Goal: Task Accomplishment & Management: Use online tool/utility

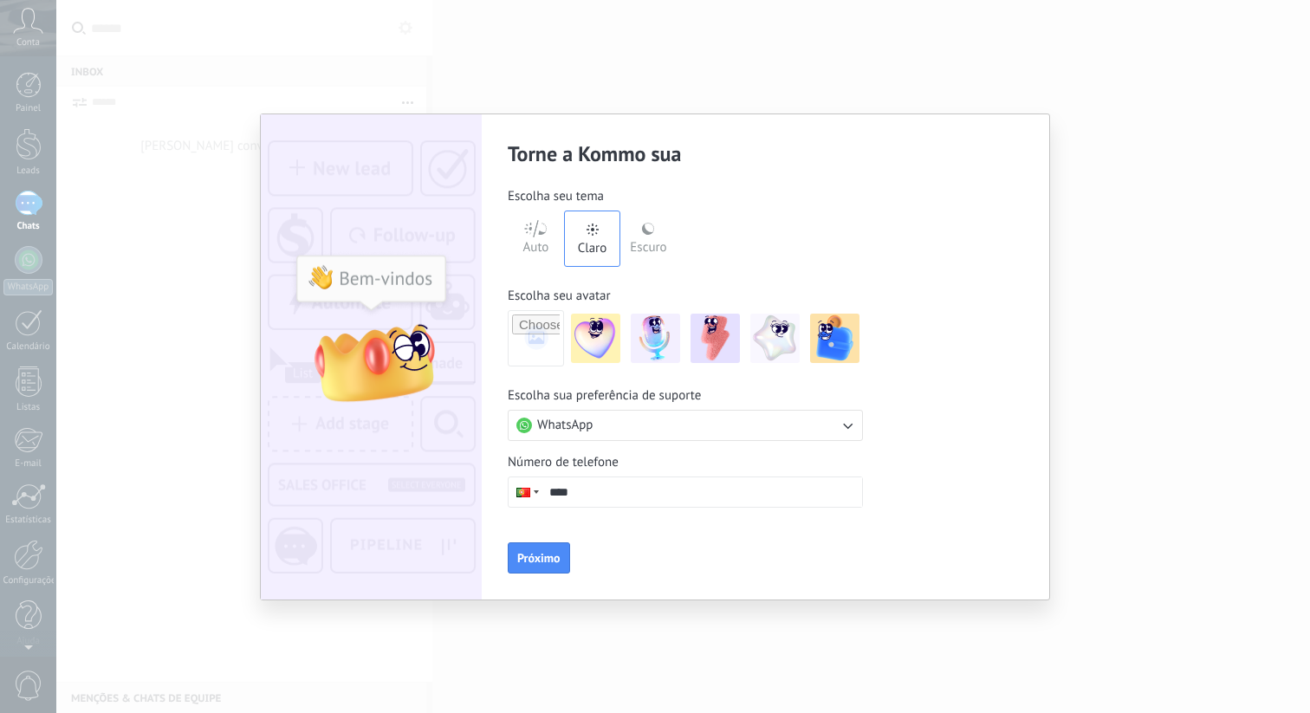
click at [651, 243] on div "Escuro" at bounding box center [648, 244] width 36 height 45
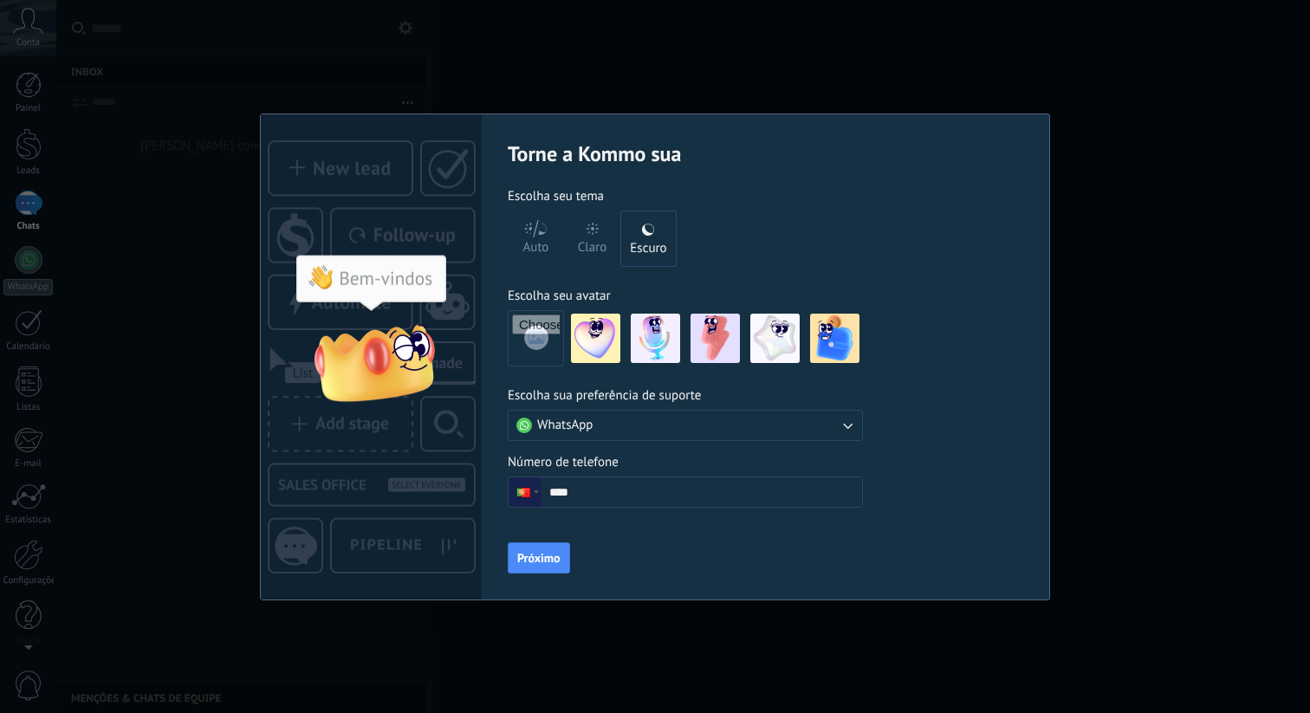
click at [585, 248] on div "Claro" at bounding box center [592, 244] width 29 height 45
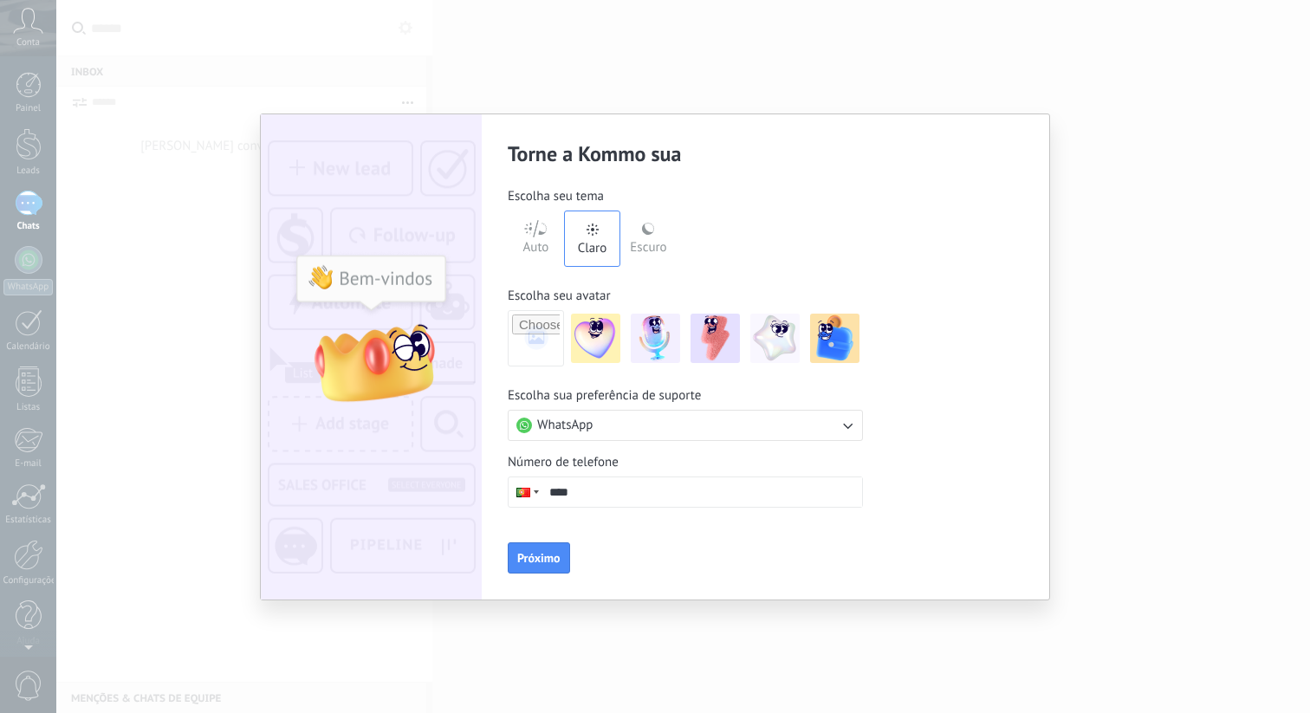
click at [543, 243] on div "Auto" at bounding box center [536, 244] width 26 height 45
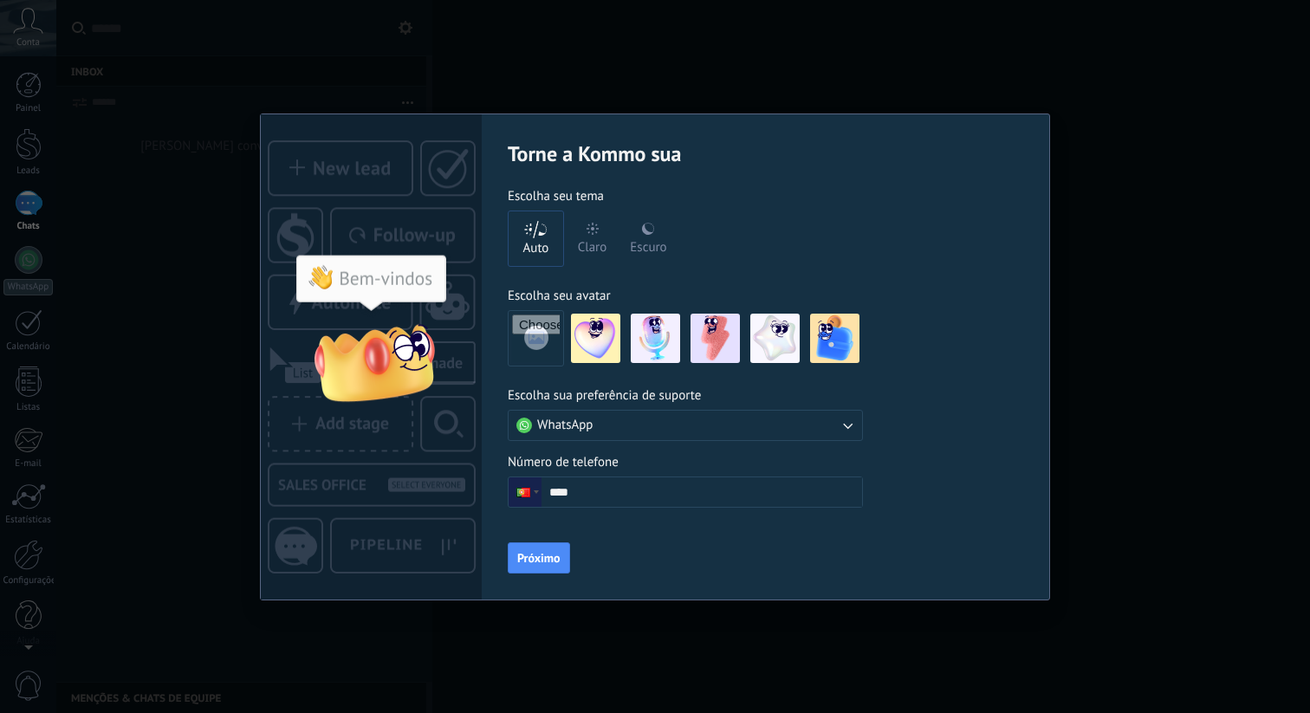
click at [646, 249] on div "Escuro" at bounding box center [648, 244] width 36 height 45
click at [526, 238] on div "Auto" at bounding box center [536, 244] width 26 height 45
click at [538, 341] on input "file" at bounding box center [536, 338] width 48 height 48
type input "**********"
click at [730, 502] on input "****" at bounding box center [701, 491] width 321 height 29
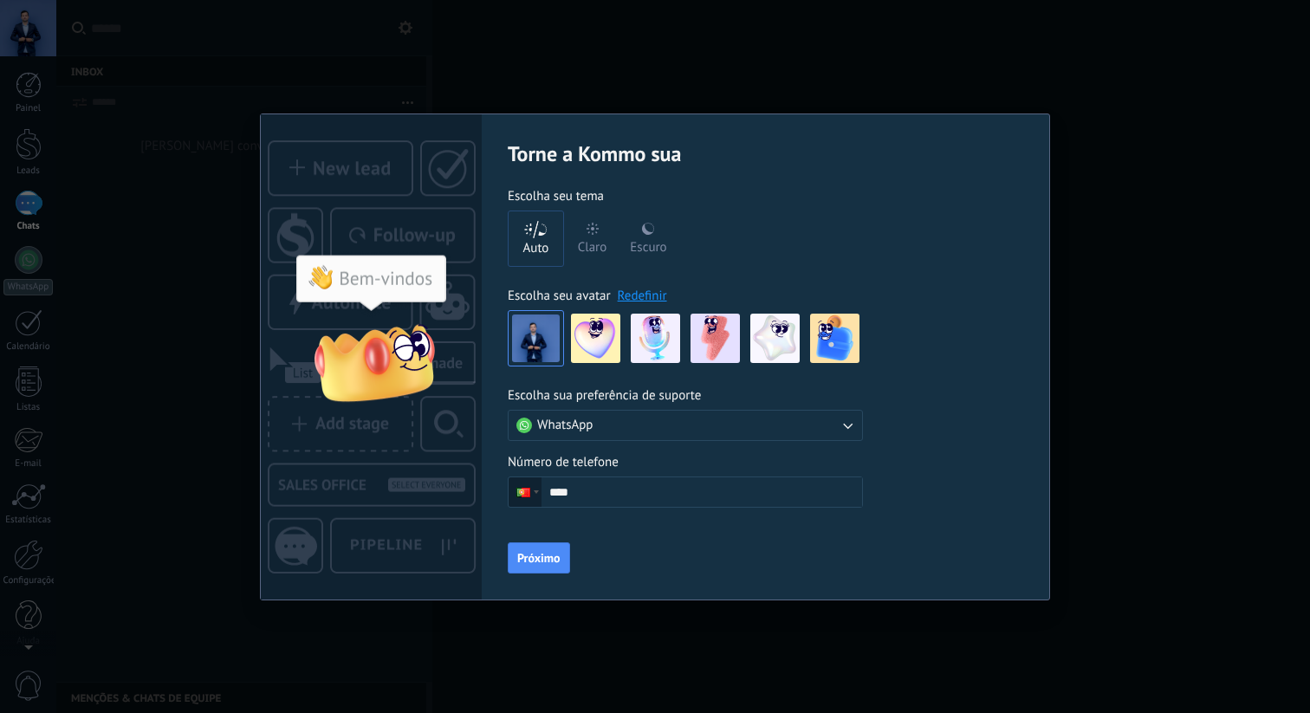
click at [515, 492] on div at bounding box center [525, 491] width 33 height 29
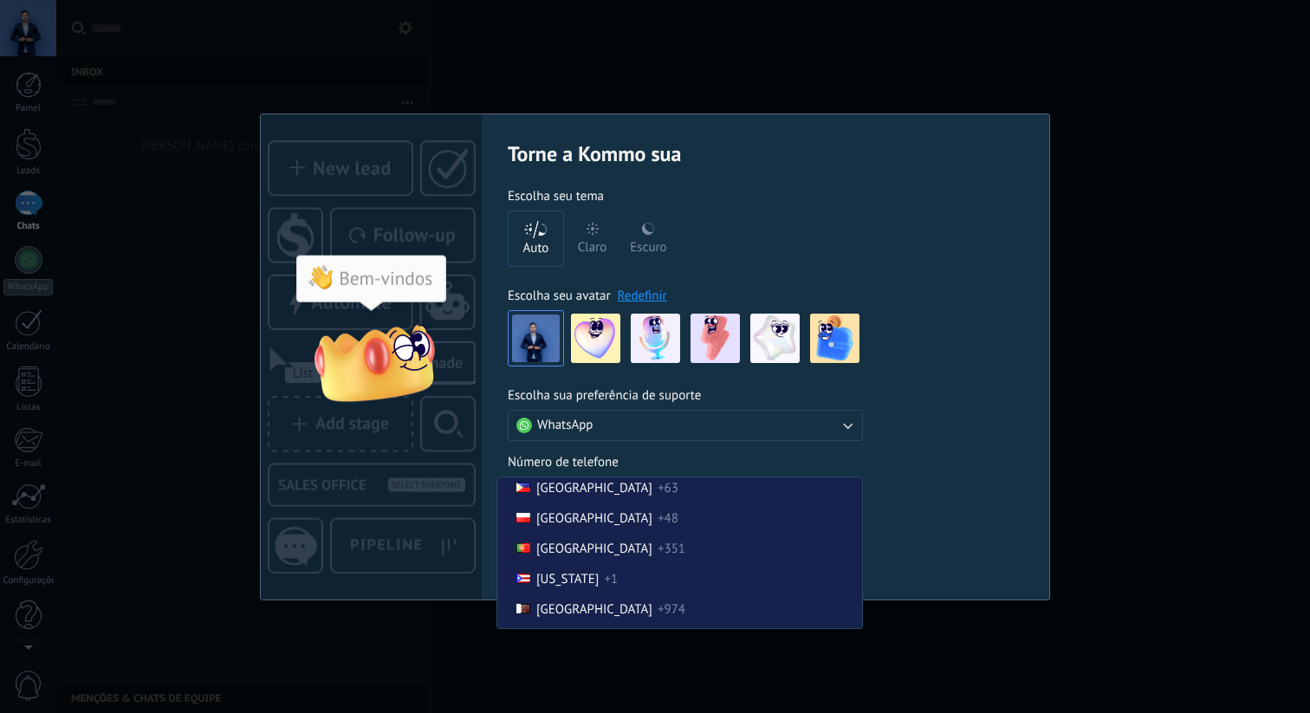
scroll to position [678, 0]
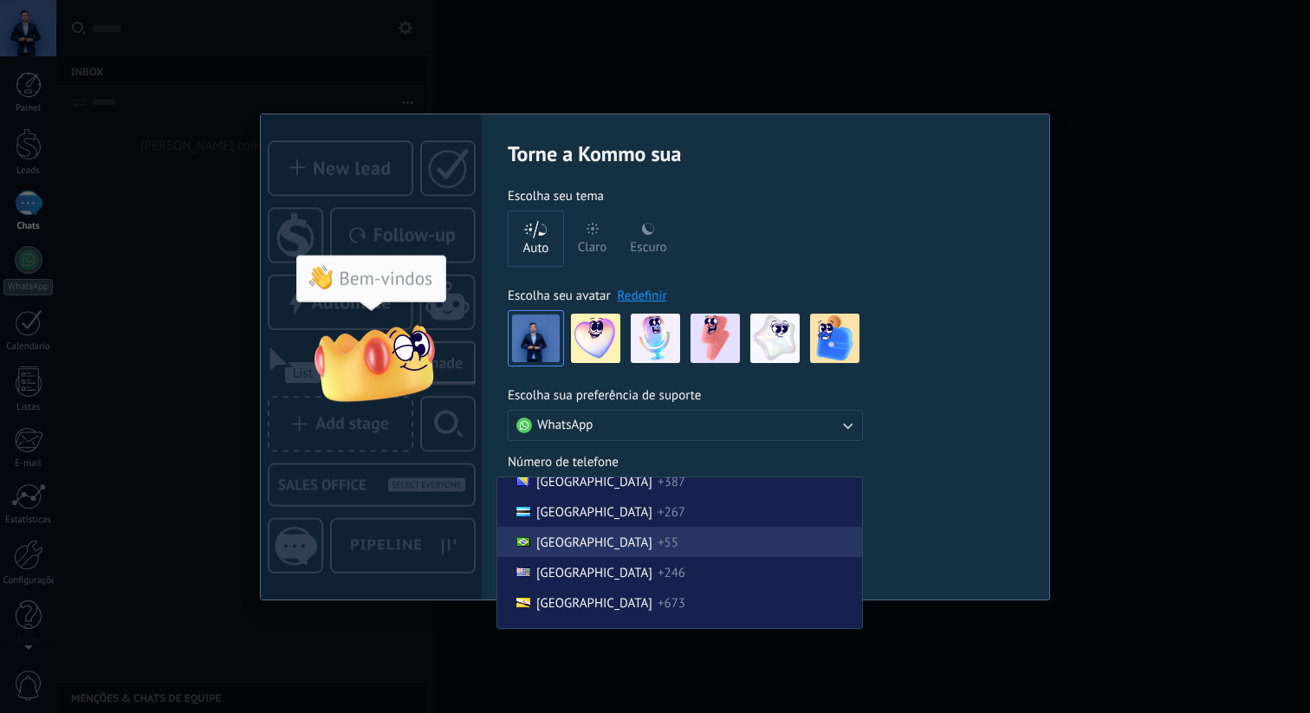
click at [554, 542] on li "[GEOGRAPHIC_DATA] +55" at bounding box center [679, 542] width 365 height 30
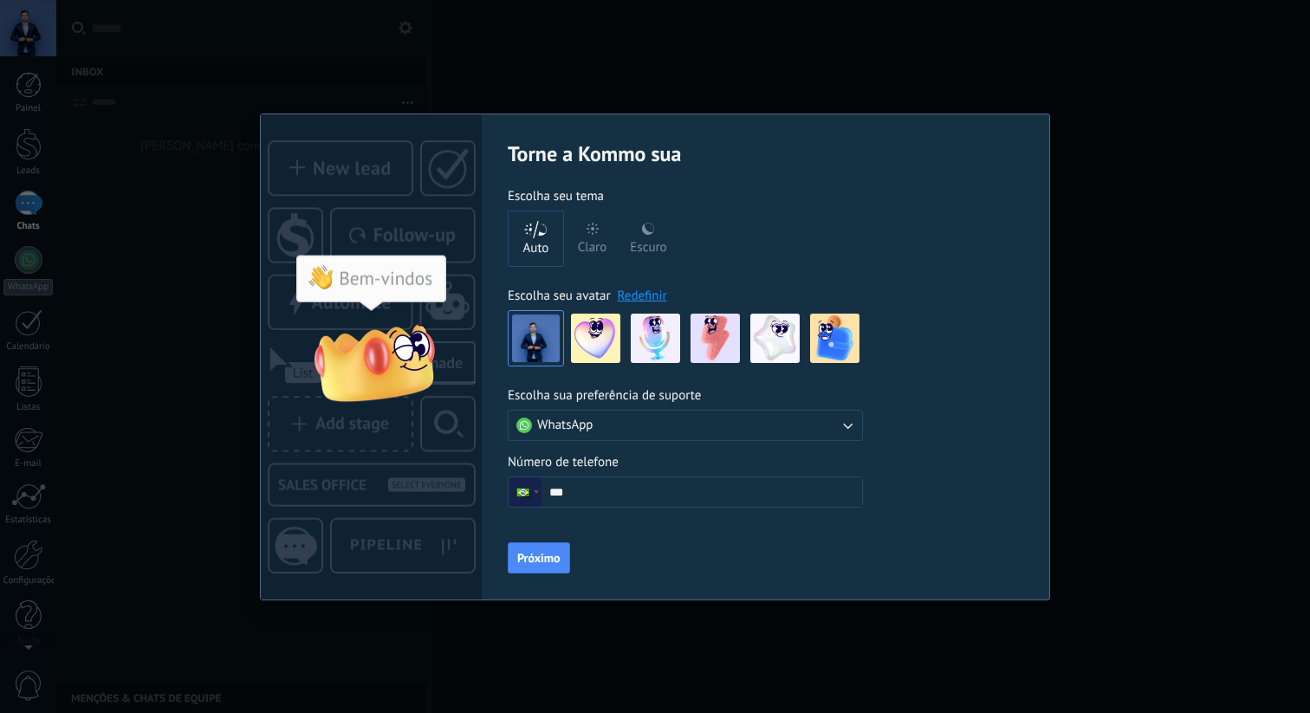
click at [596, 496] on input "***" at bounding box center [701, 491] width 321 height 29
type input "**********"
click at [531, 563] on span "Próximo" at bounding box center [538, 558] width 43 height 12
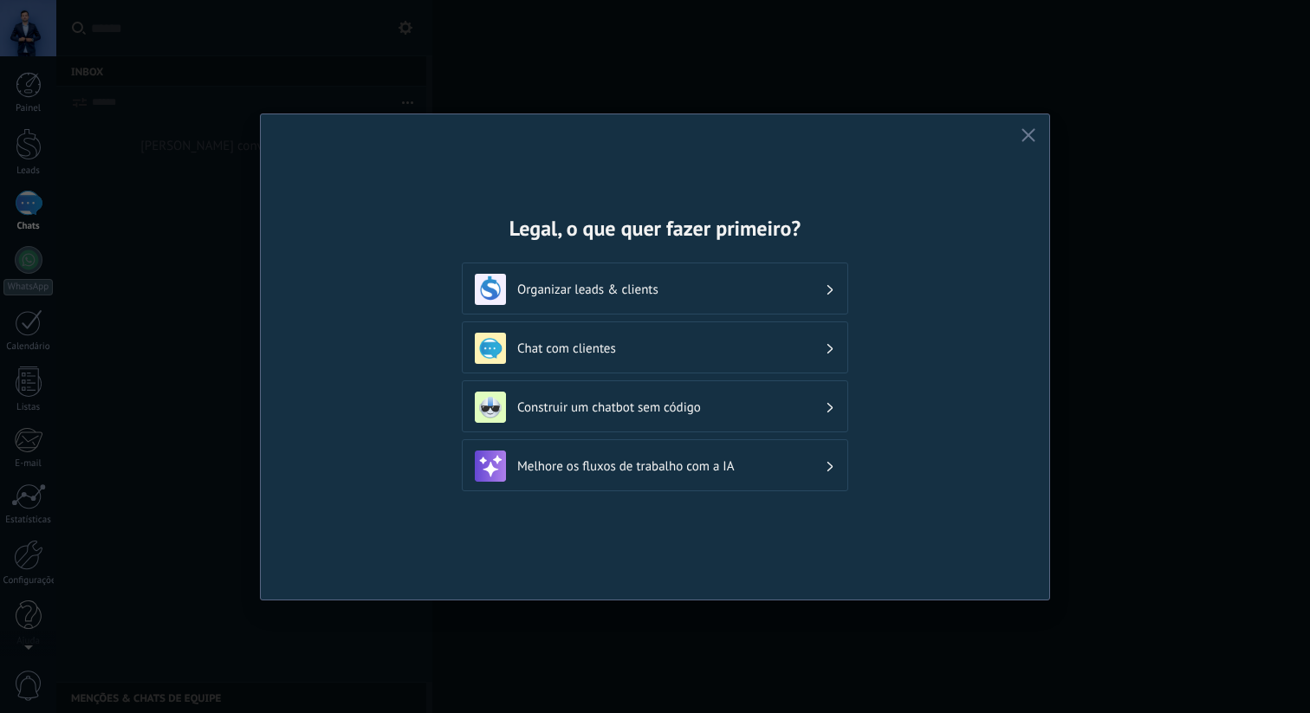
click at [781, 351] on h3 "Chat com clientes" at bounding box center [671, 348] width 308 height 16
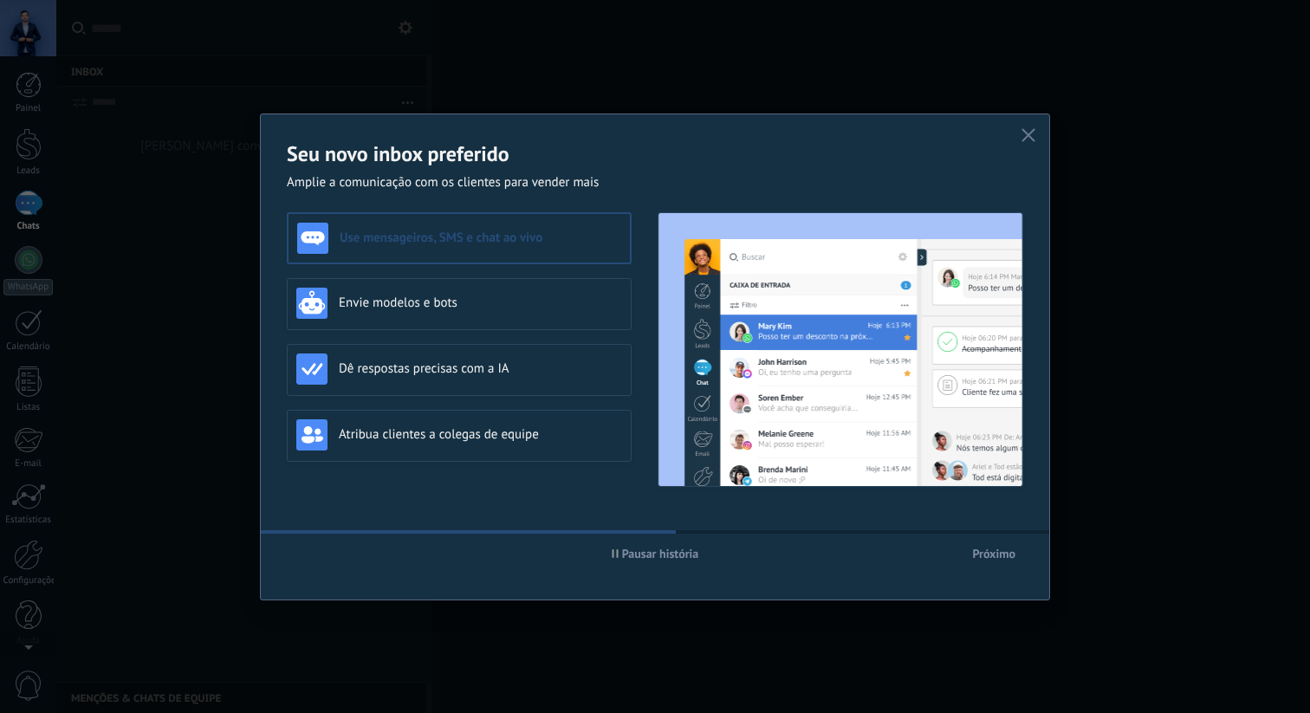
click at [970, 542] on button "Próximo" at bounding box center [993, 554] width 59 height 26
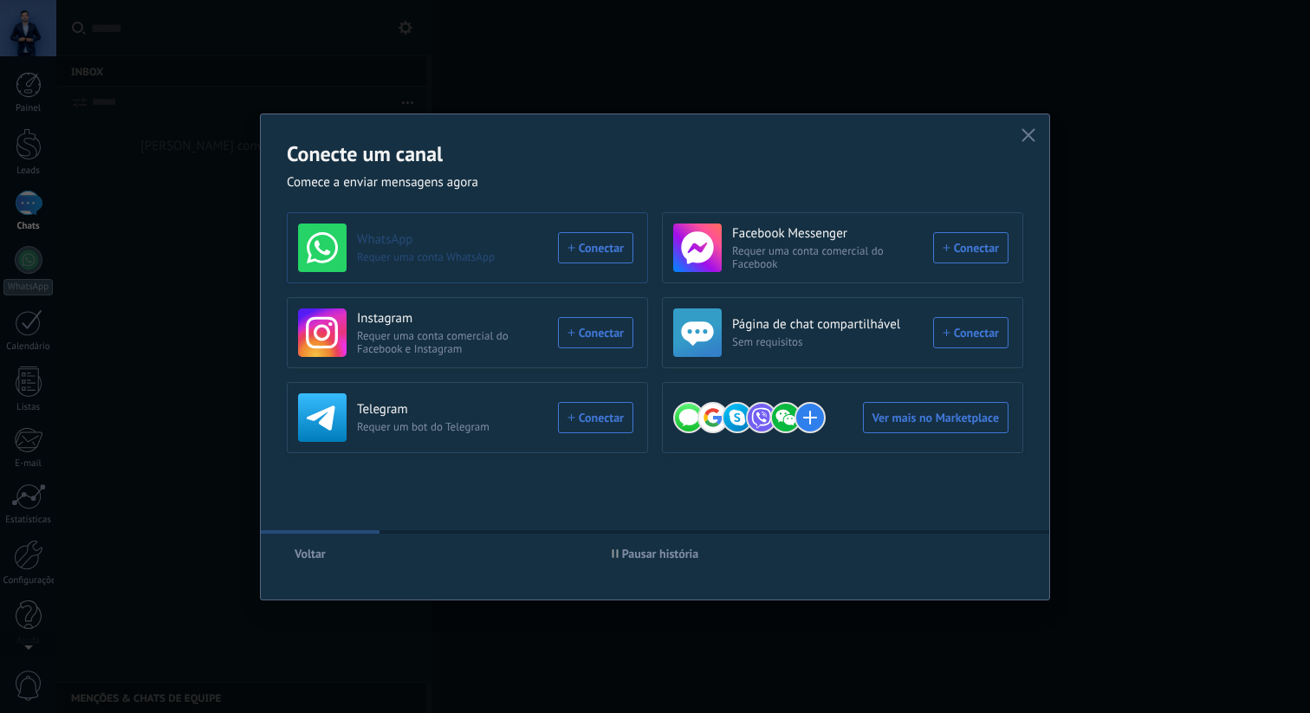
click at [618, 247] on div "WhatsApp Requer uma conta WhatsApp Conectar" at bounding box center [465, 248] width 335 height 49
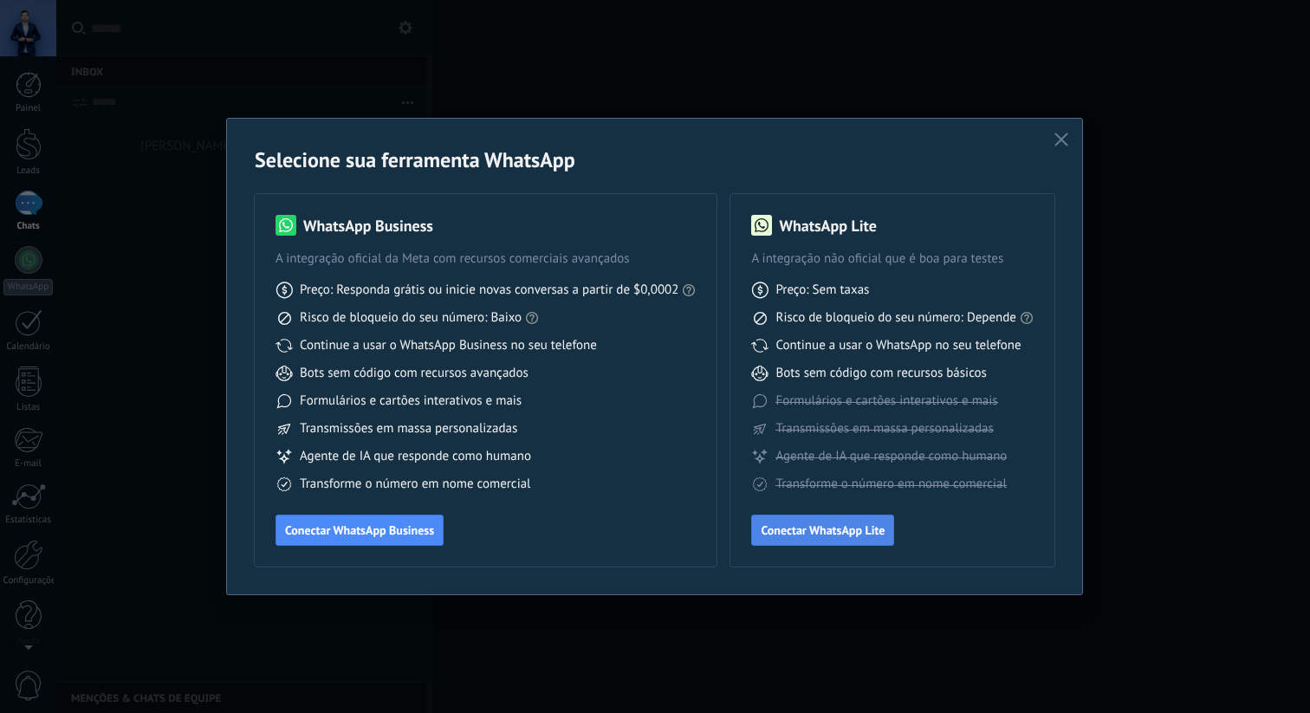
click at [837, 524] on span "Conectar WhatsApp Lite" at bounding box center [823, 530] width 124 height 12
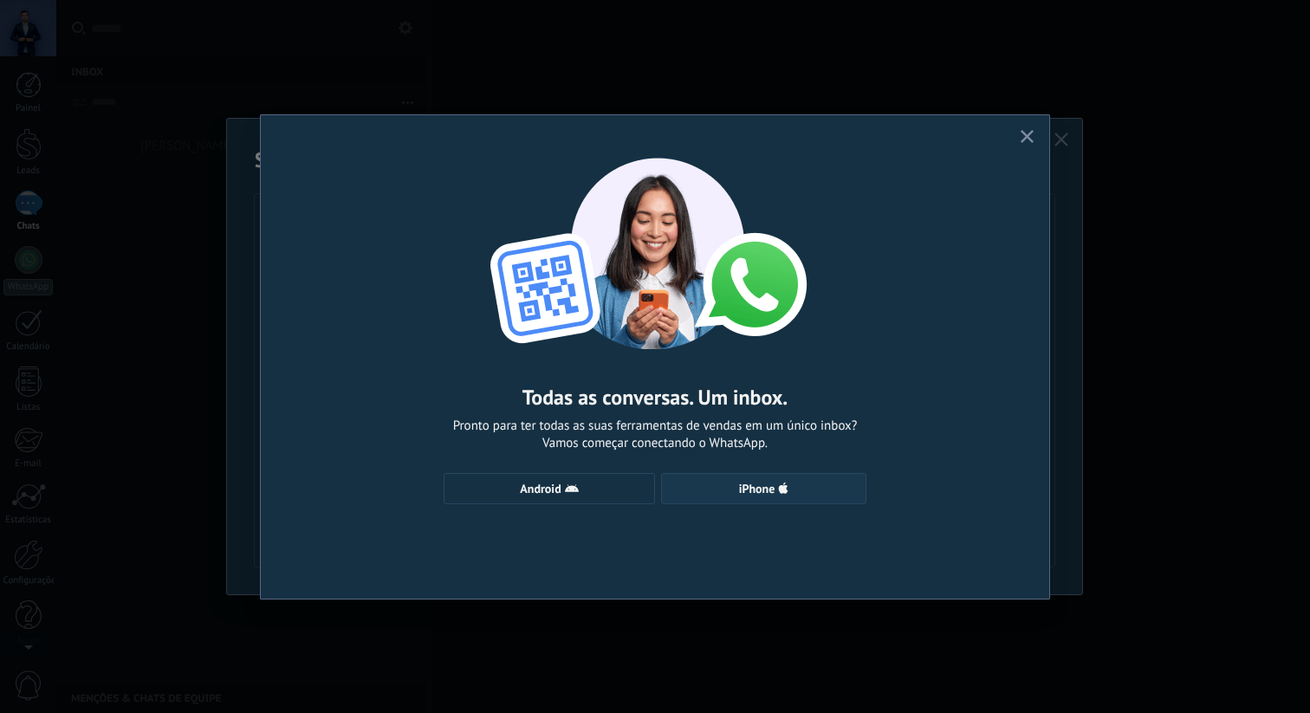
click at [752, 502] on button "iPhone" at bounding box center [763, 488] width 205 height 31
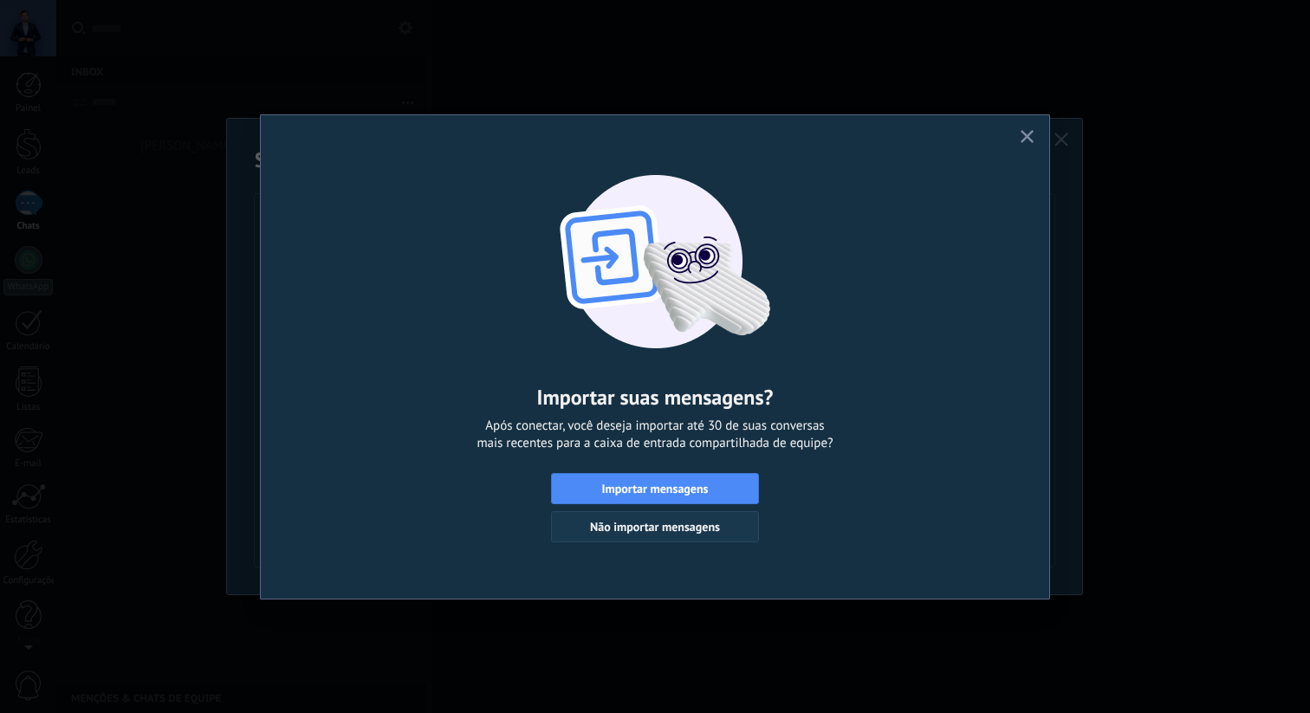
click at [680, 523] on span "Não importar mensagens" at bounding box center [655, 527] width 130 height 12
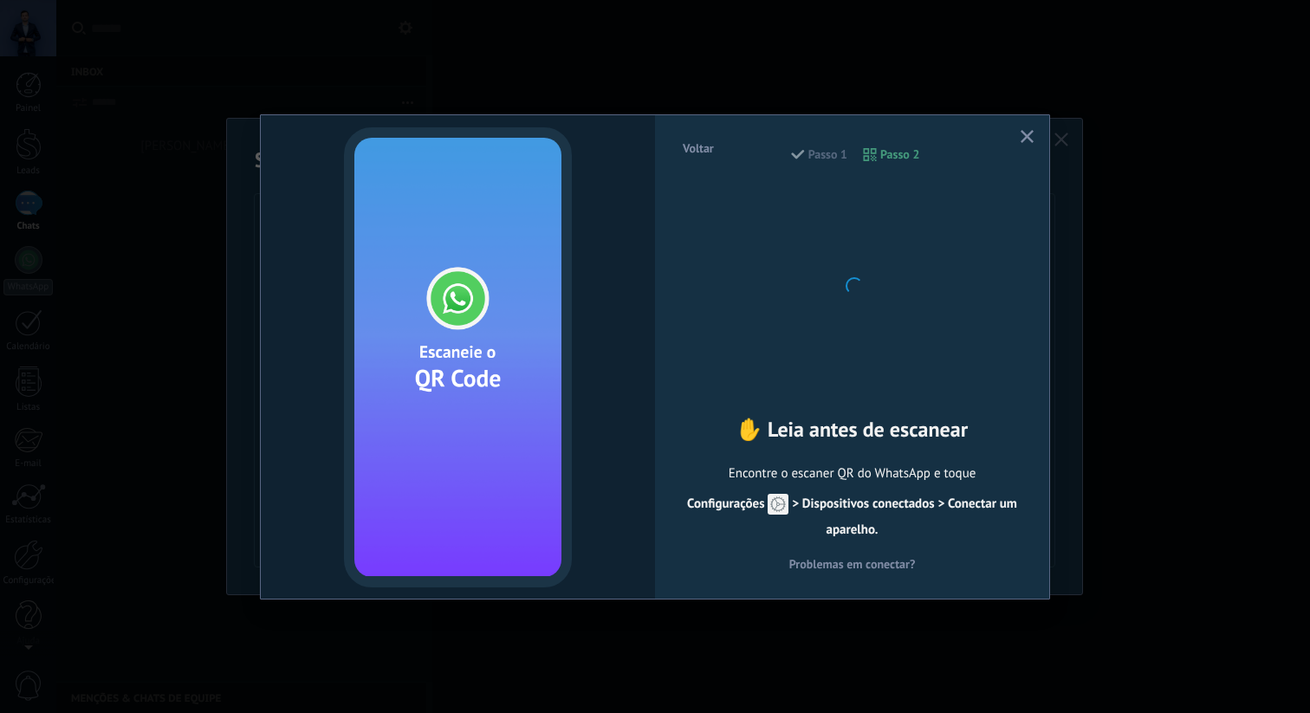
click at [876, 155] on div "Voltar Passo 1 Passo 2" at bounding box center [852, 163] width 342 height 44
click at [781, 507] on use at bounding box center [778, 504] width 21 height 21
click at [859, 503] on span "Configurações > Dispositivos conectados > Conectar um aparelho." at bounding box center [852, 517] width 330 height 42
click at [859, 241] on div at bounding box center [852, 284] width 191 height 191
click at [703, 143] on span "Voltar" at bounding box center [698, 148] width 31 height 12
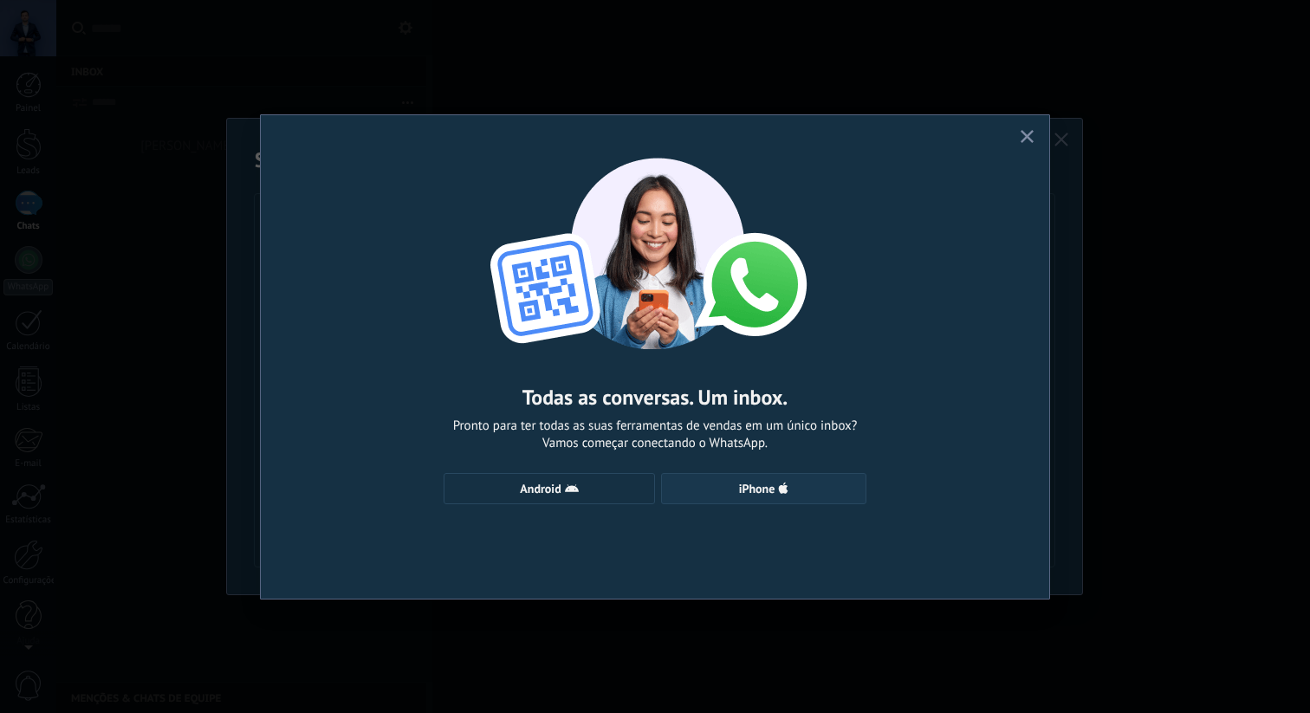
click at [751, 491] on span "iPhone" at bounding box center [757, 489] width 36 height 12
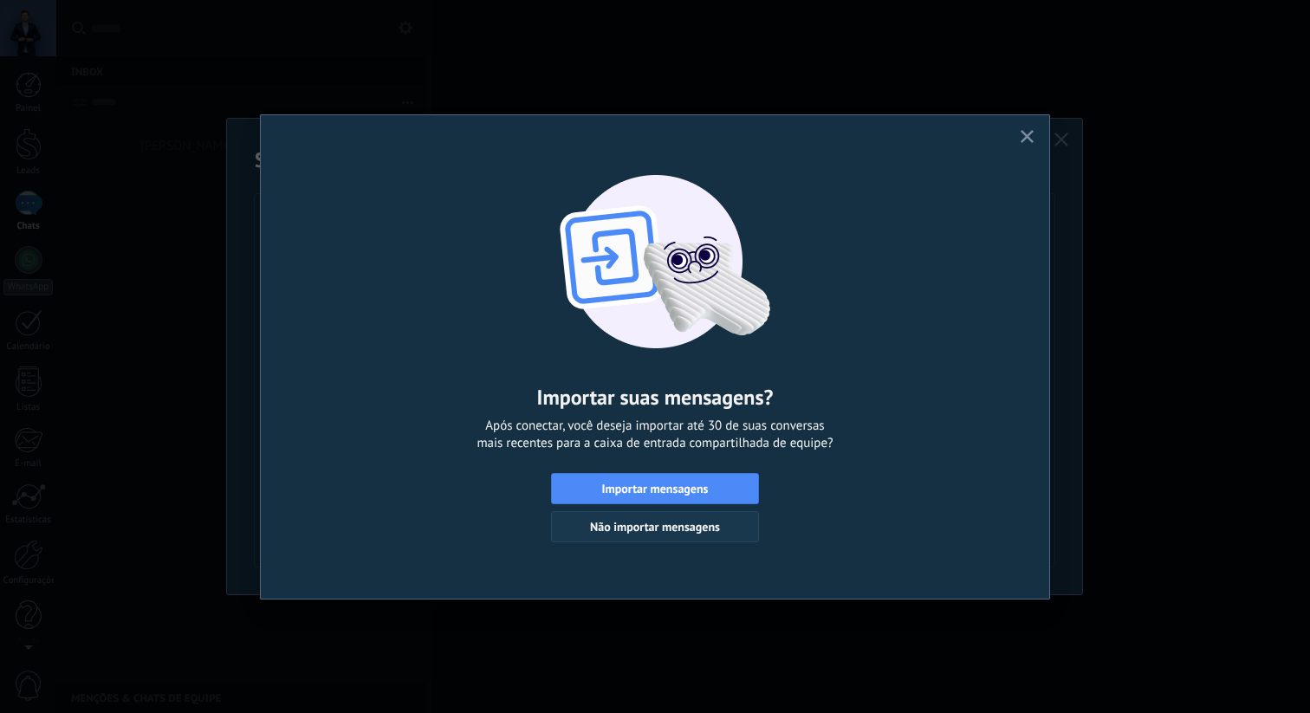
click at [675, 523] on span "Não importar mensagens" at bounding box center [655, 527] width 130 height 12
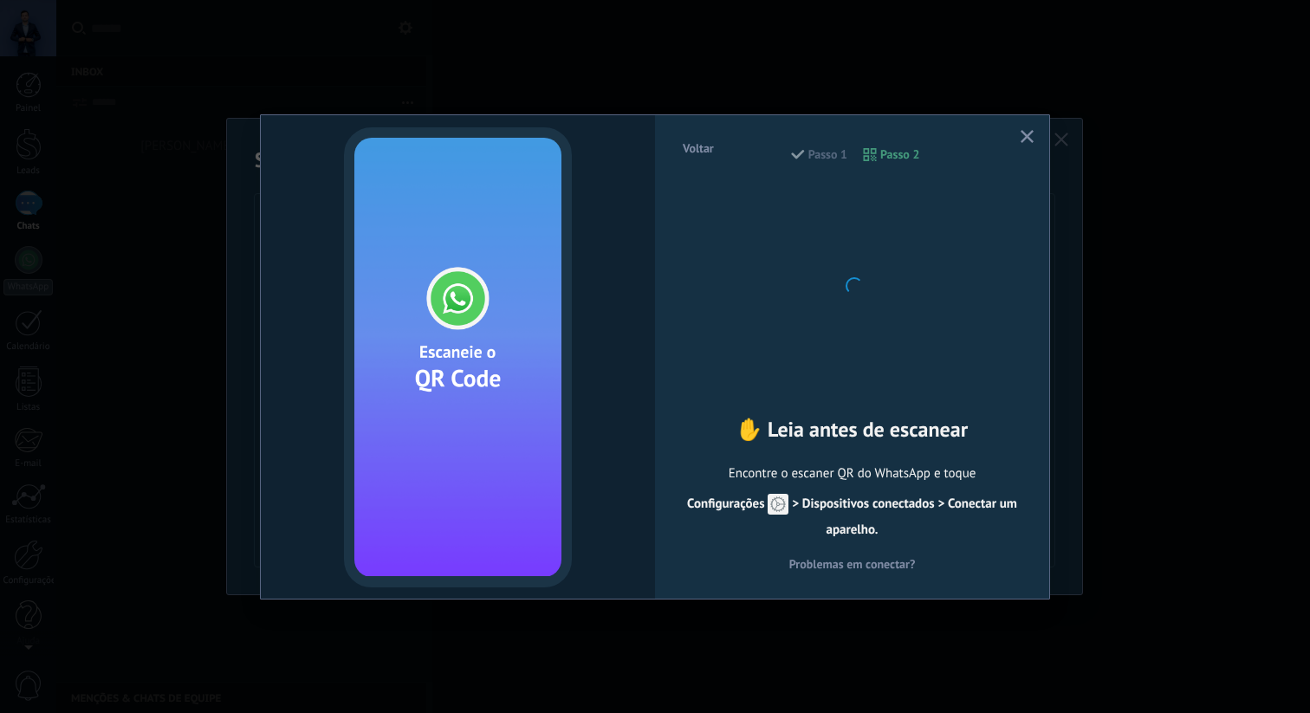
click at [707, 154] on span "Voltar" at bounding box center [698, 148] width 31 height 12
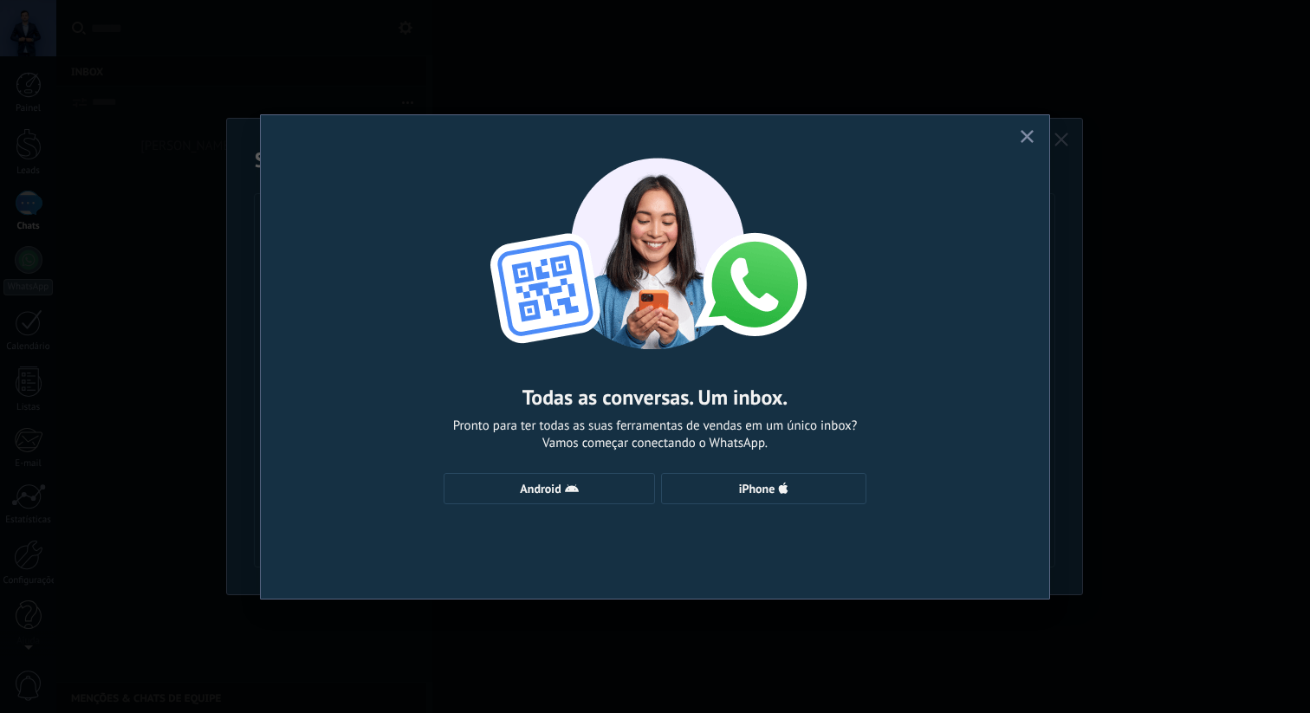
click at [1032, 143] on span "button" at bounding box center [1027, 137] width 13 height 15
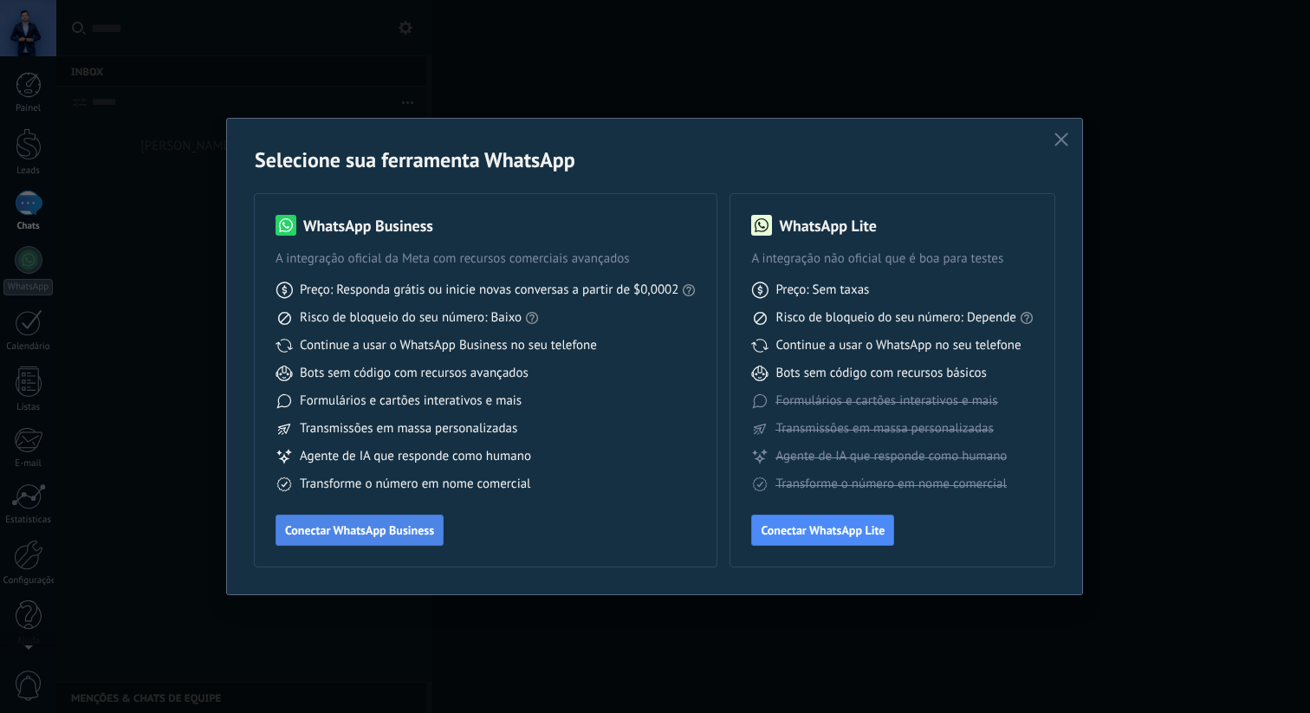
click at [349, 532] on span "Conectar WhatsApp Business" at bounding box center [359, 530] width 149 height 12
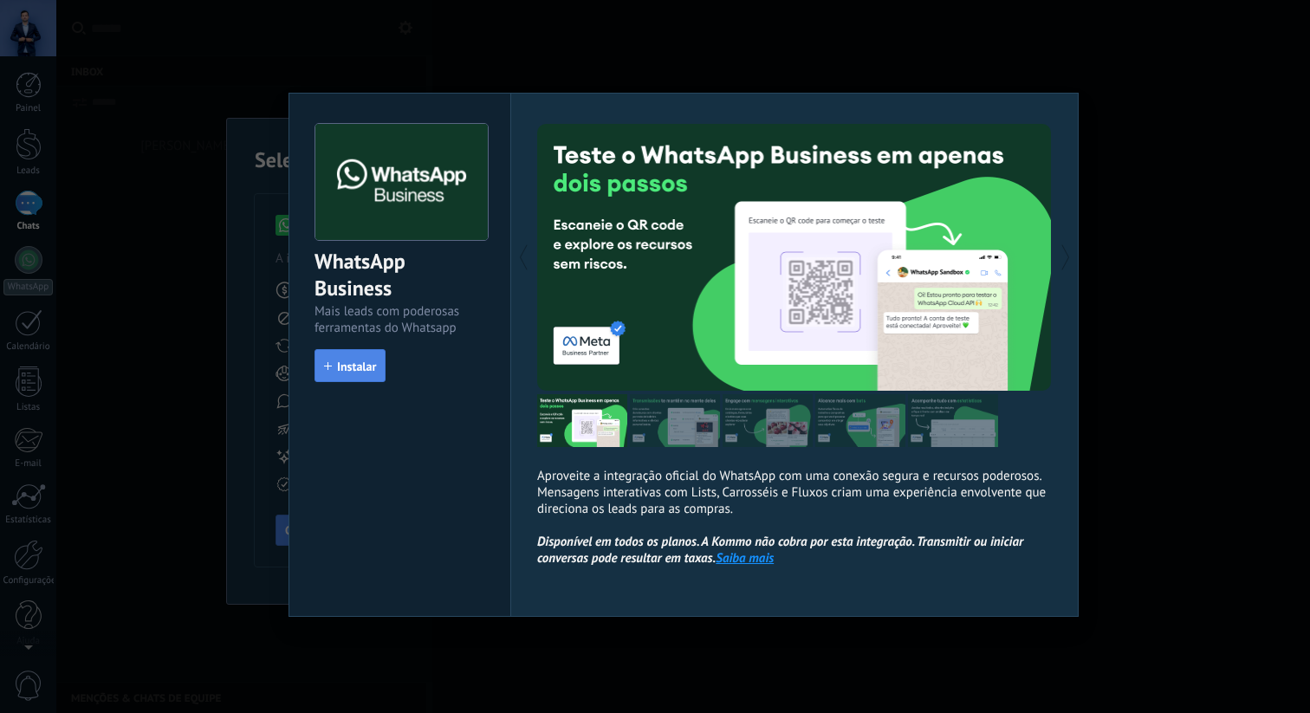
click at [370, 371] on span "Instalar" at bounding box center [356, 366] width 39 height 12
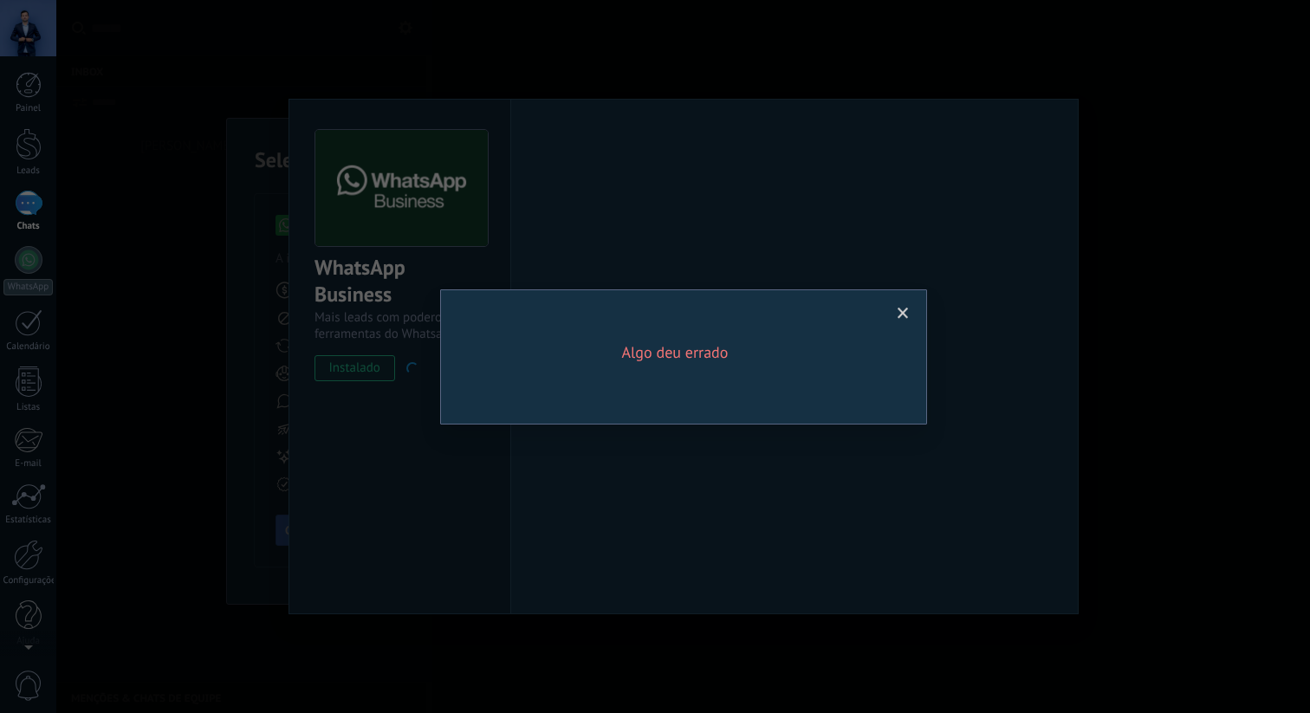
click at [902, 310] on span at bounding box center [903, 314] width 11 height 12
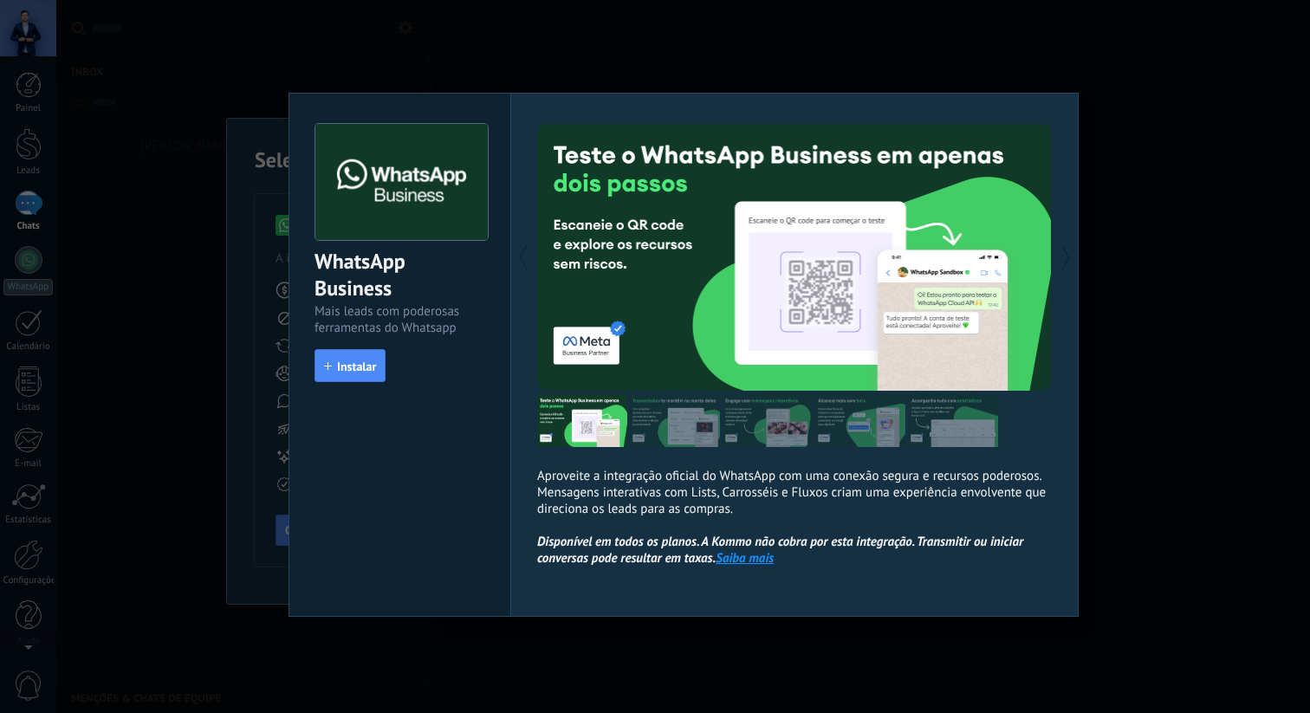
click at [428, 158] on img at bounding box center [401, 182] width 172 height 117
click at [382, 269] on div "WhatsApp Business" at bounding box center [399, 275] width 171 height 55
click at [425, 332] on div "Mais leads com poderosas ferramentas do Whatsapp" at bounding box center [399, 319] width 171 height 33
click at [345, 347] on div "WhatsApp Business Mais leads com poderosas ferramentas do Whatsapp install Inst…" at bounding box center [399, 245] width 221 height 302
click at [345, 364] on span "Instalar" at bounding box center [356, 366] width 39 height 12
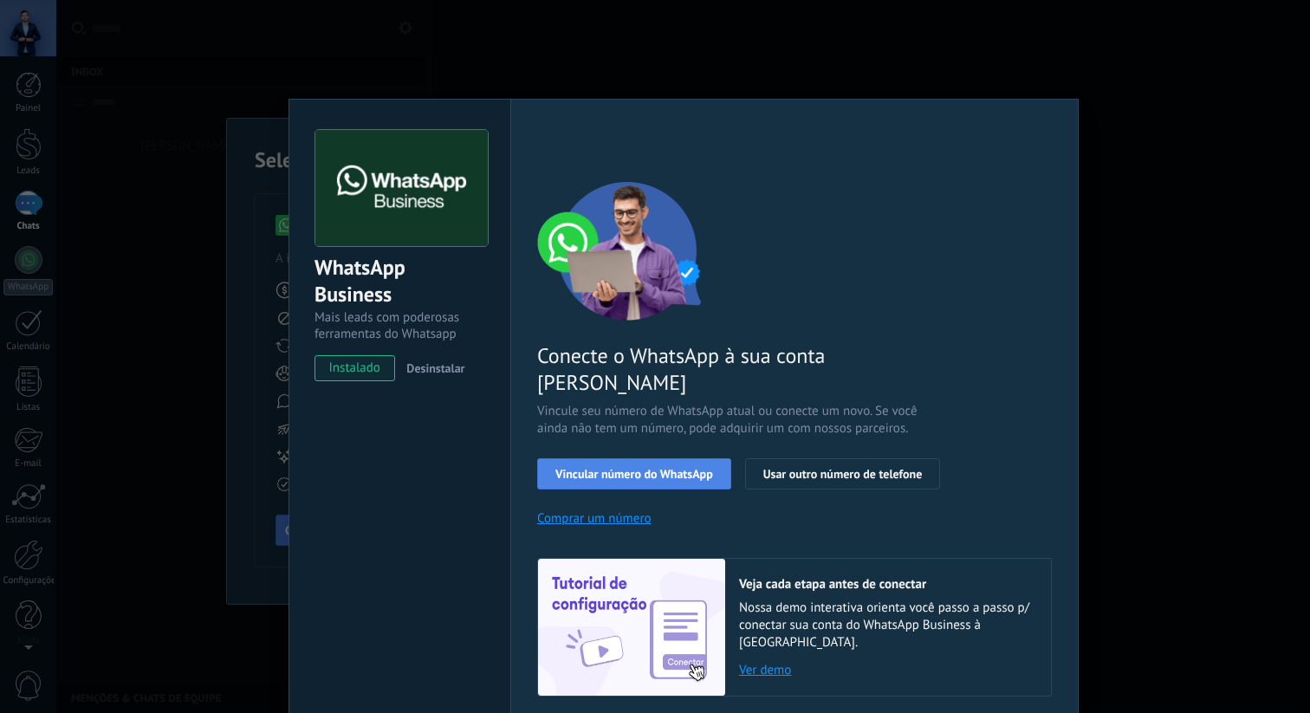
click at [672, 468] on span "Vincular número do WhatsApp" at bounding box center [634, 474] width 158 height 12
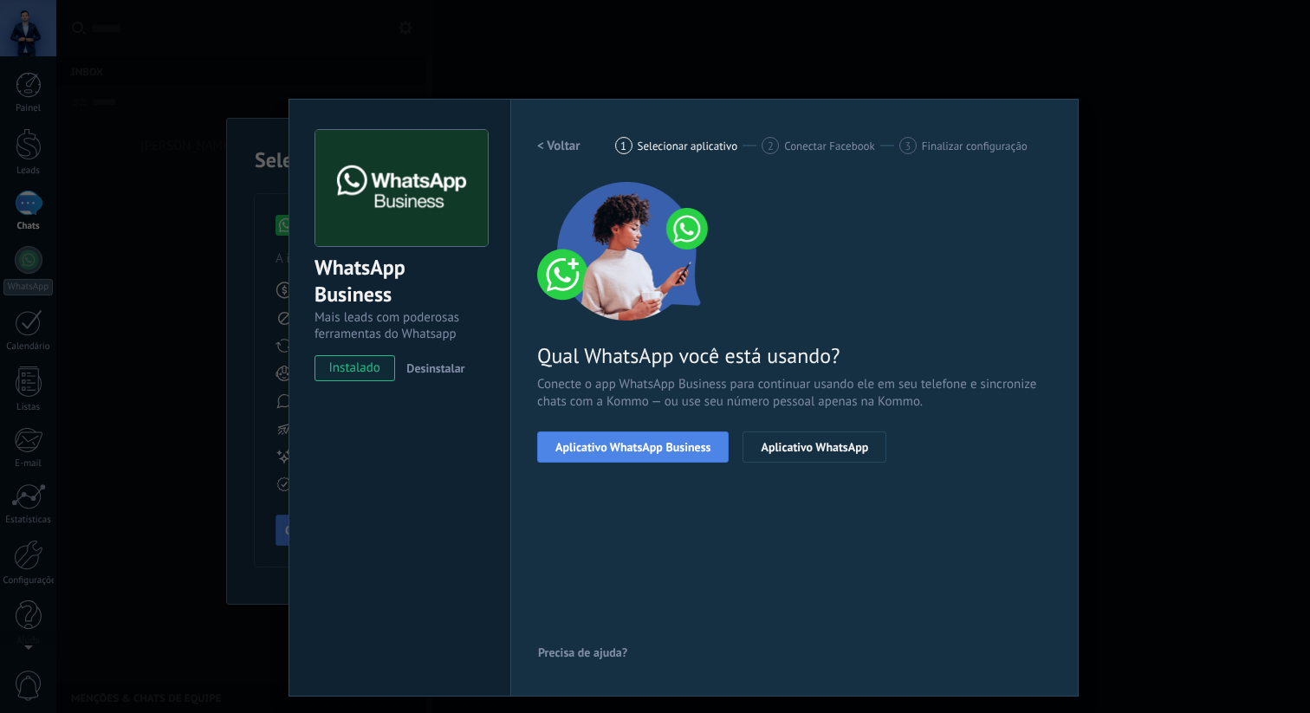
click at [660, 451] on span "Aplicativo WhatsApp Business" at bounding box center [632, 447] width 155 height 12
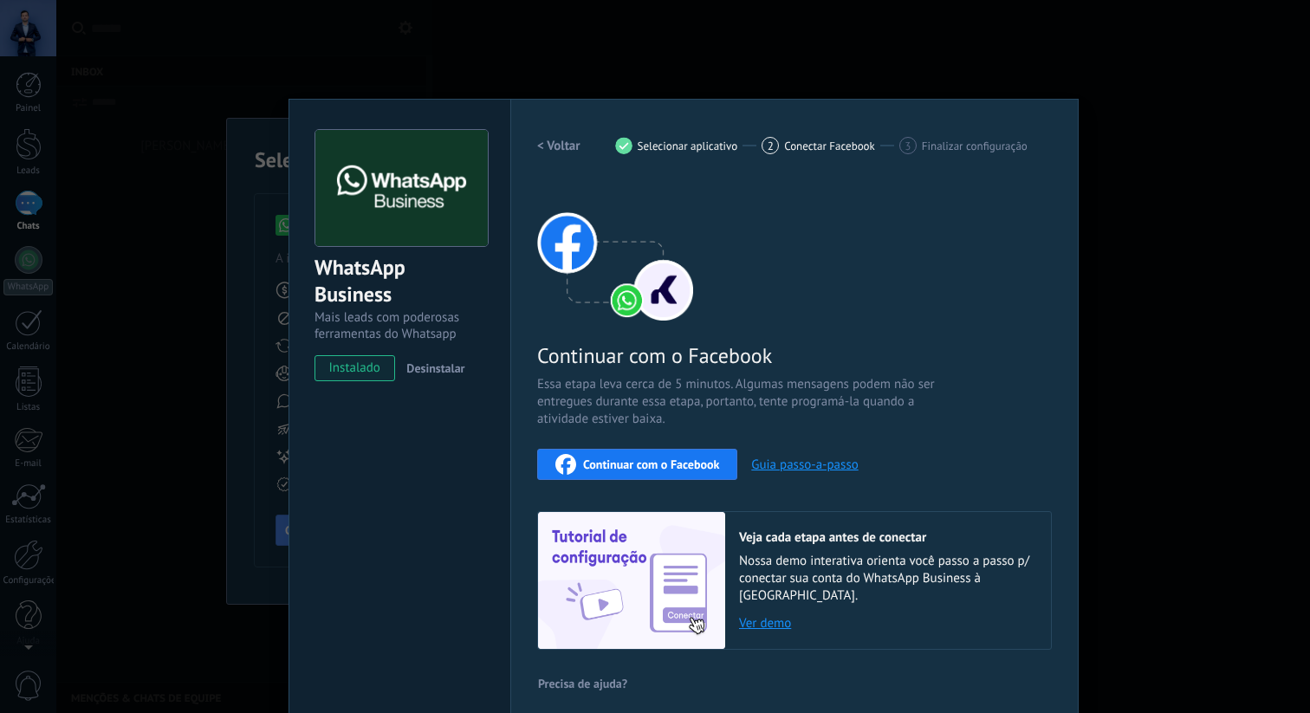
scroll to position [1, 0]
click at [681, 462] on span "Continuar com o Facebook" at bounding box center [651, 463] width 136 height 12
